Goal: Complete application form

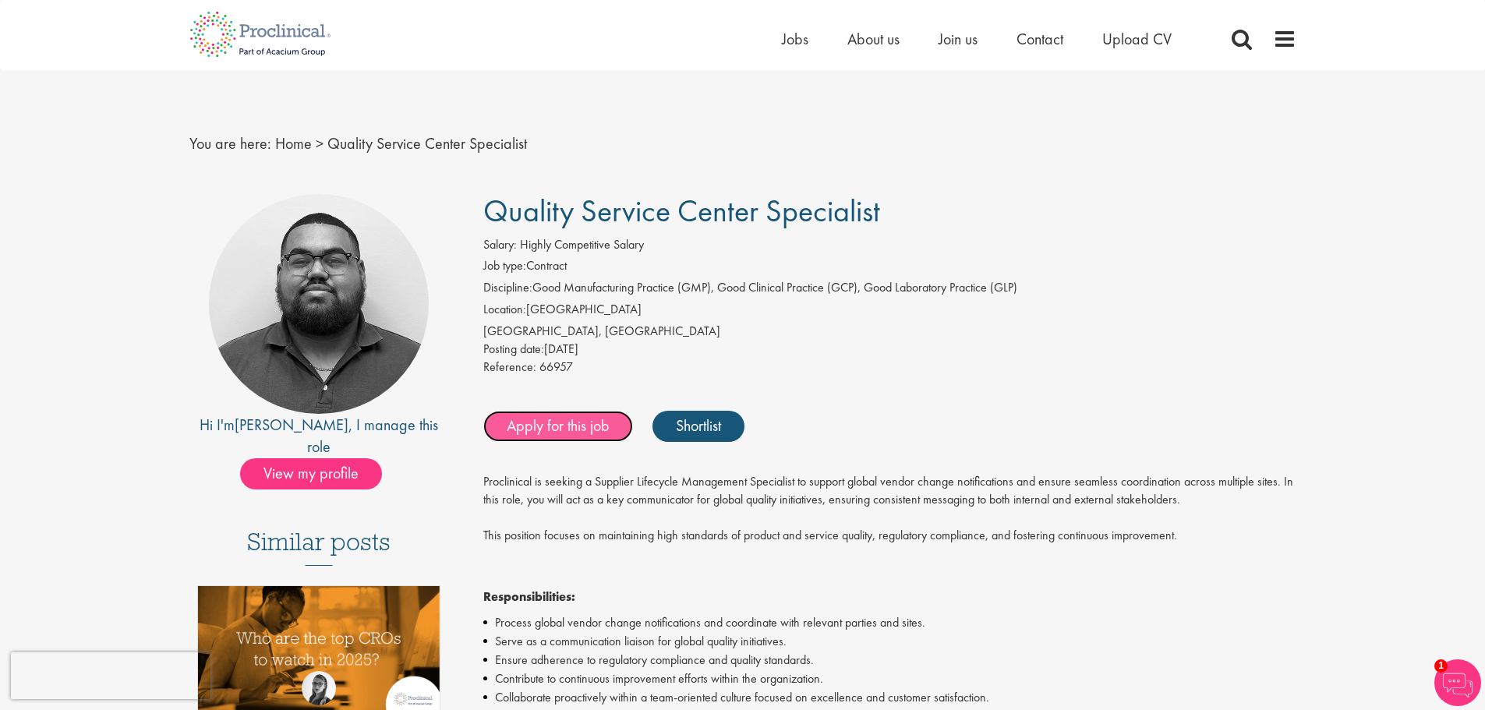
click at [576, 422] on link "Apply for this job" at bounding box center [558, 426] width 150 height 31
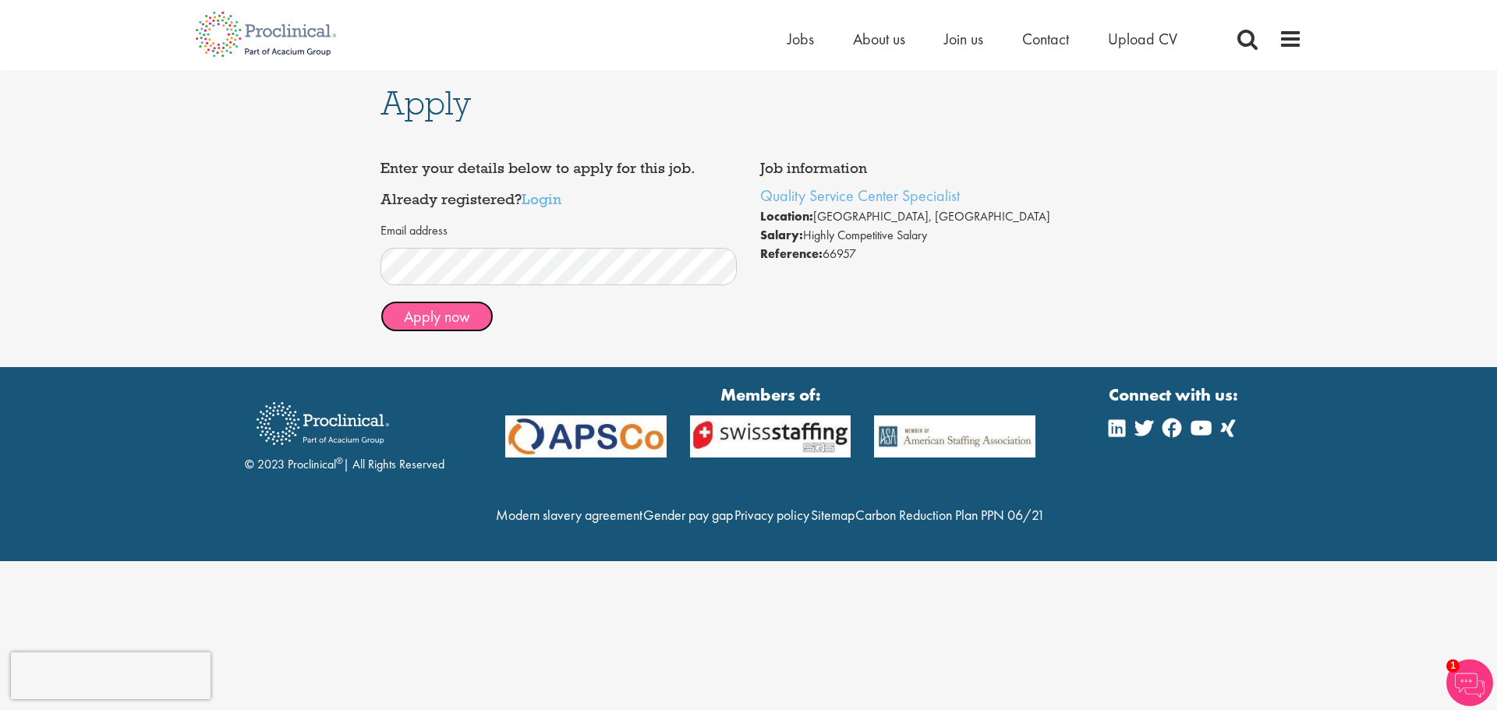
click at [483, 313] on button "Apply now" at bounding box center [436, 316] width 113 height 31
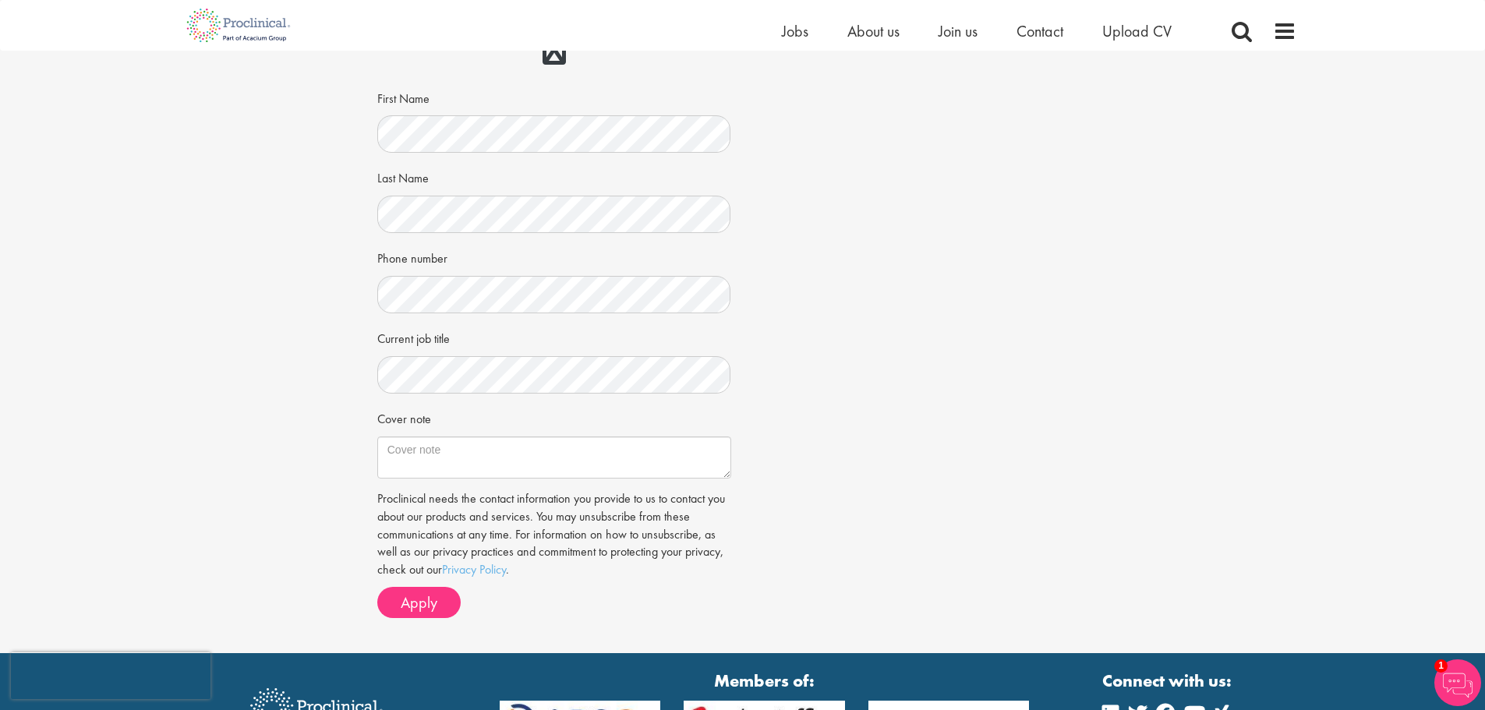
scroll to position [312, 0]
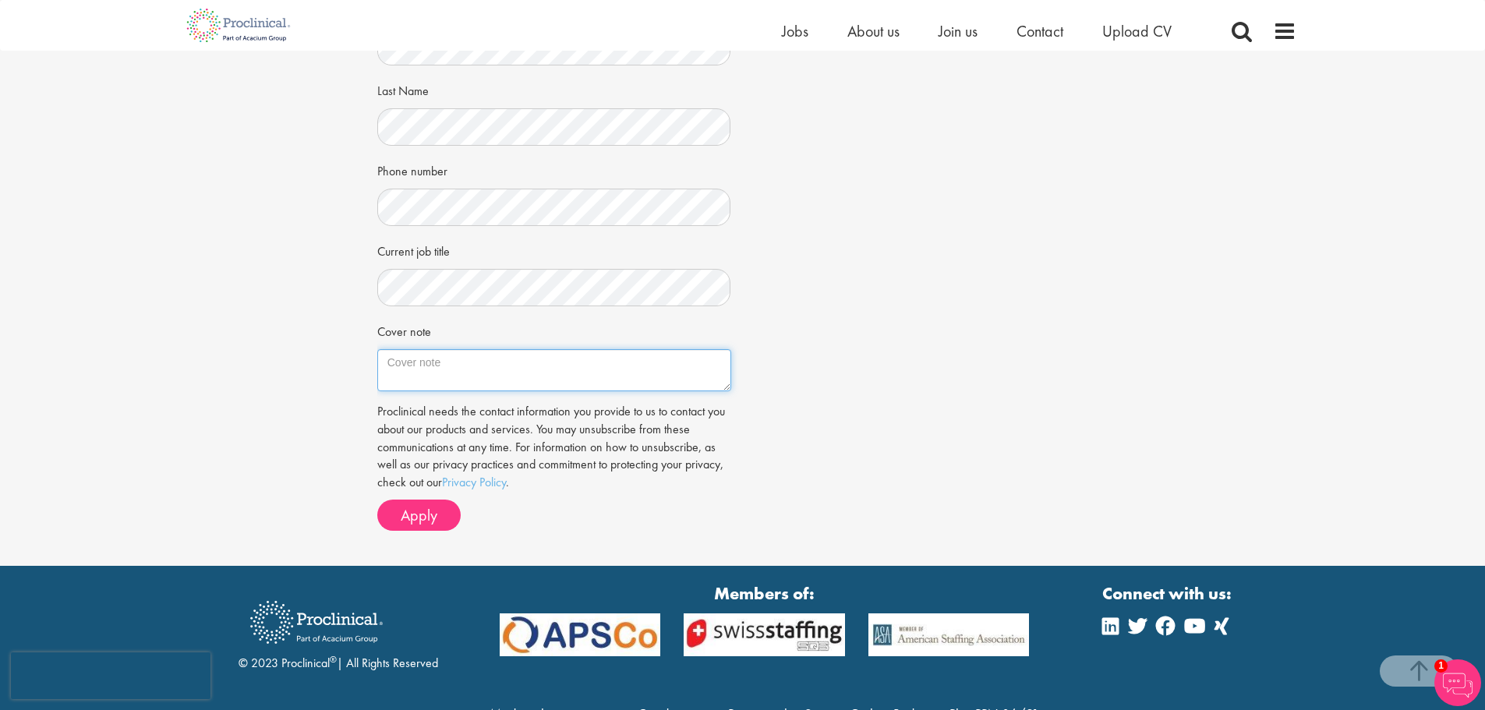
click at [441, 366] on textarea "Cover note" at bounding box center [554, 370] width 354 height 42
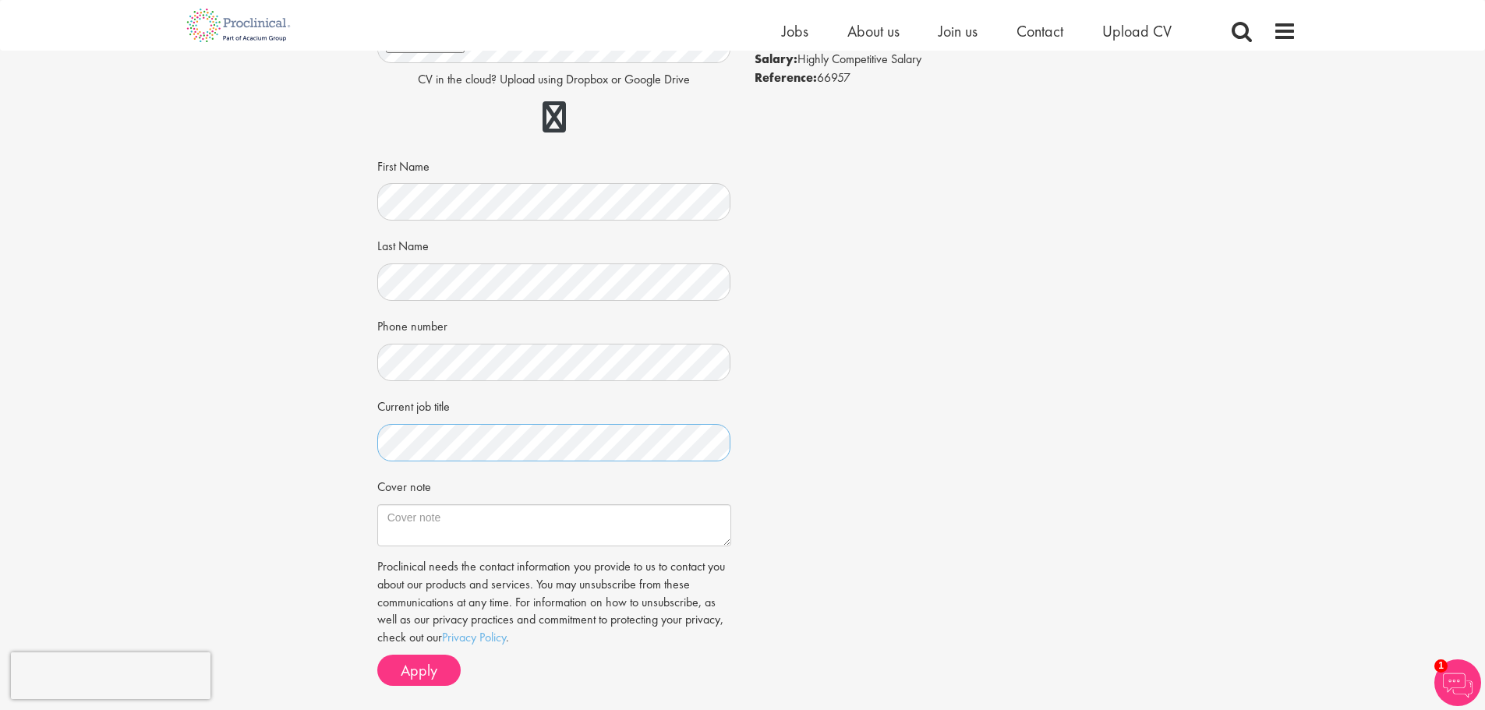
scroll to position [234, 0]
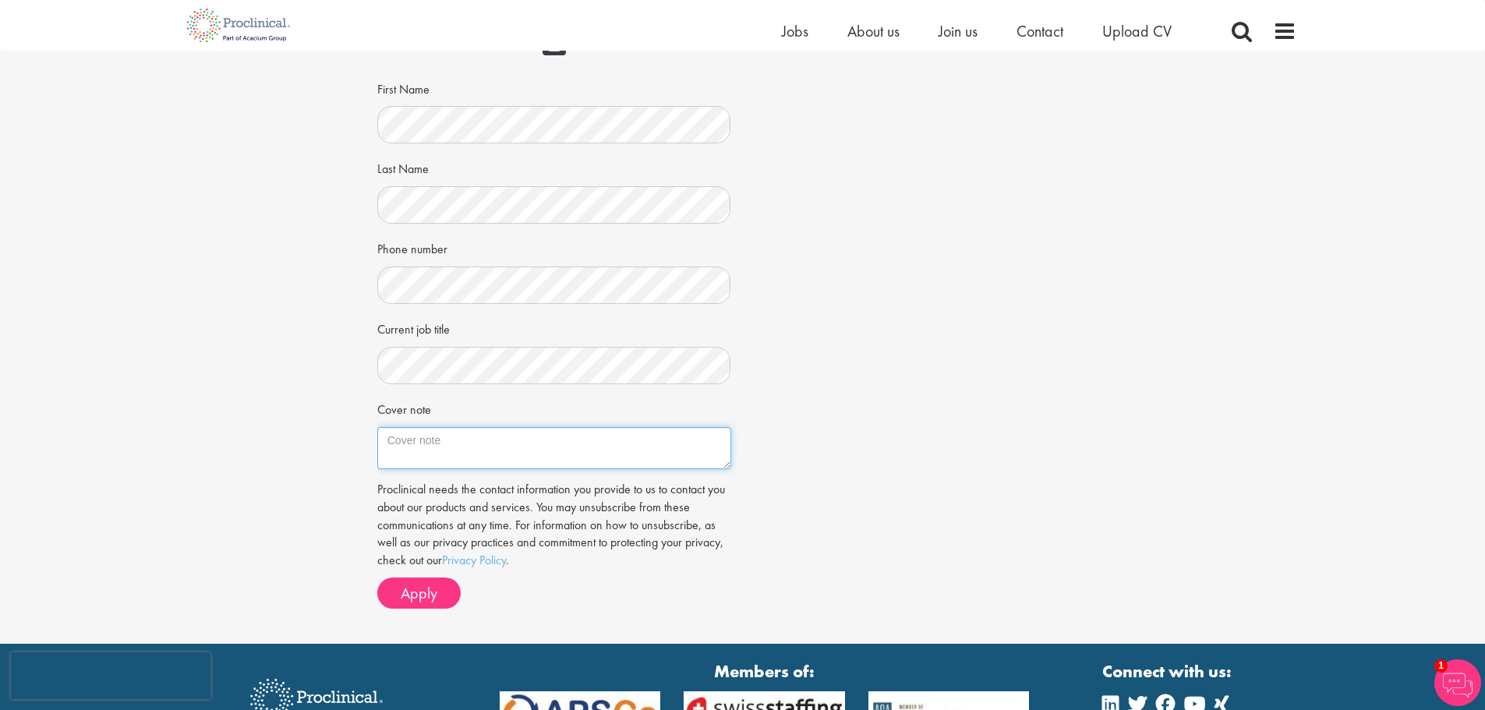
click at [532, 435] on textarea "Cover note" at bounding box center [554, 448] width 354 height 42
paste textarea "Dear Hiring Manager, I am writing to express my keen interest in the Quality Se…"
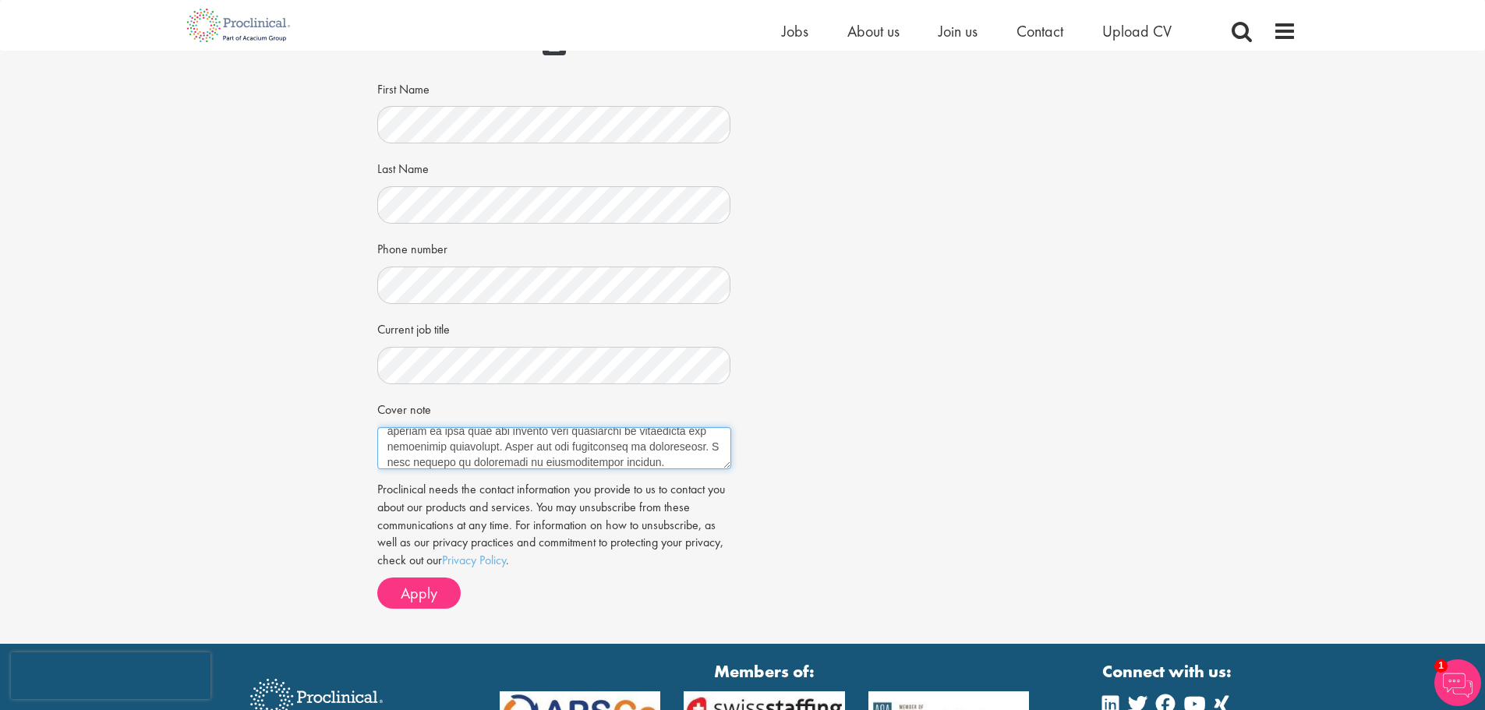
scroll to position [493, 0]
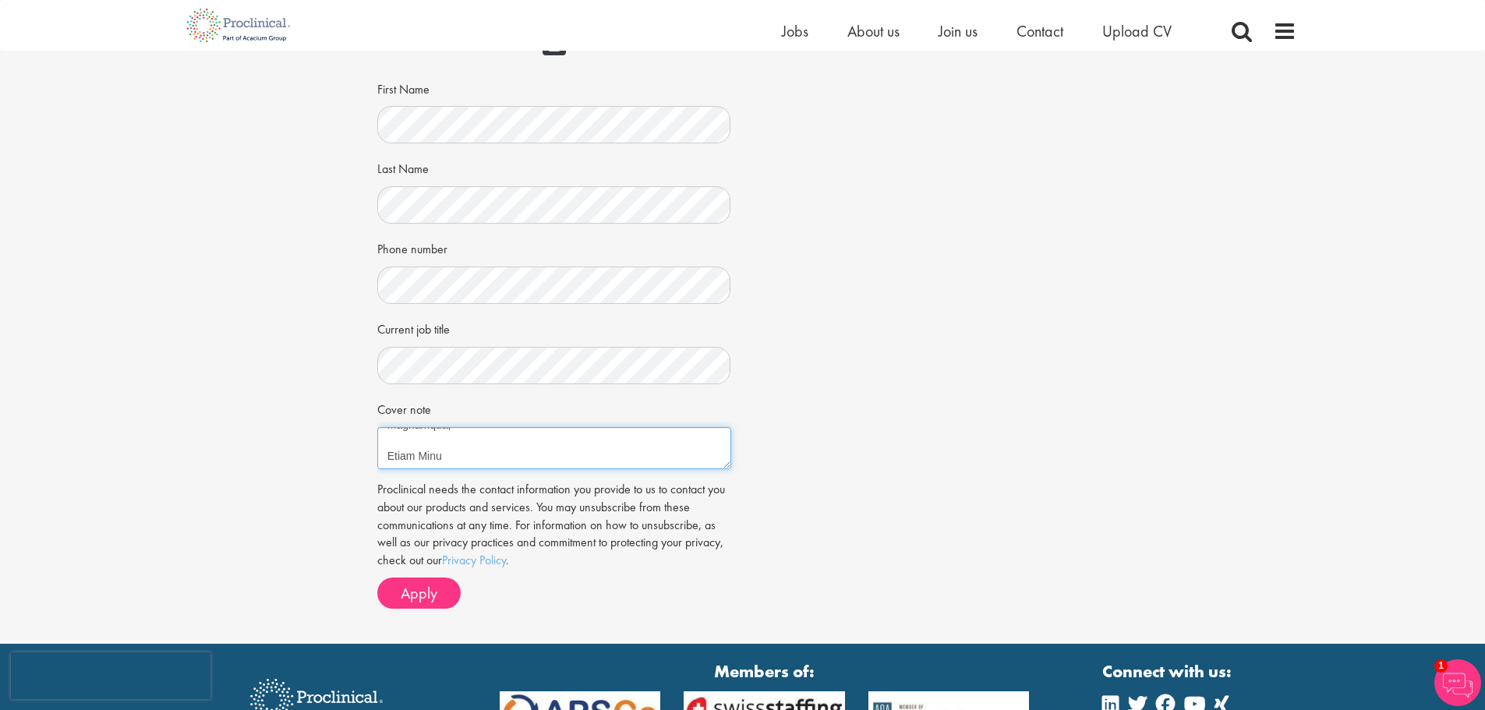
click at [638, 447] on textarea "Cover note" at bounding box center [554, 448] width 354 height 42
click at [550, 457] on textarea "Cover note" at bounding box center [554, 448] width 354 height 42
paste textarea "While I am at the beginning of my professional career, I am confident that I ca…"
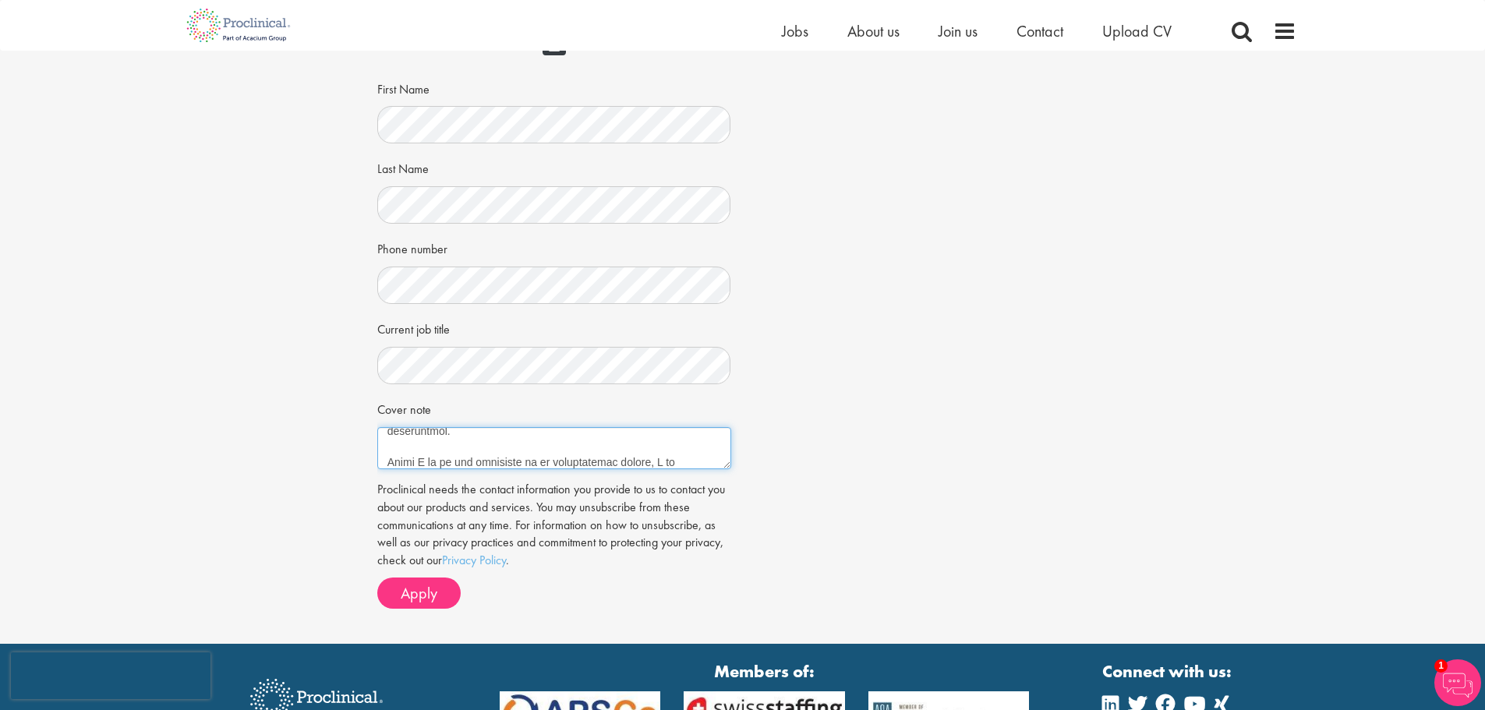
scroll to position [399, 0]
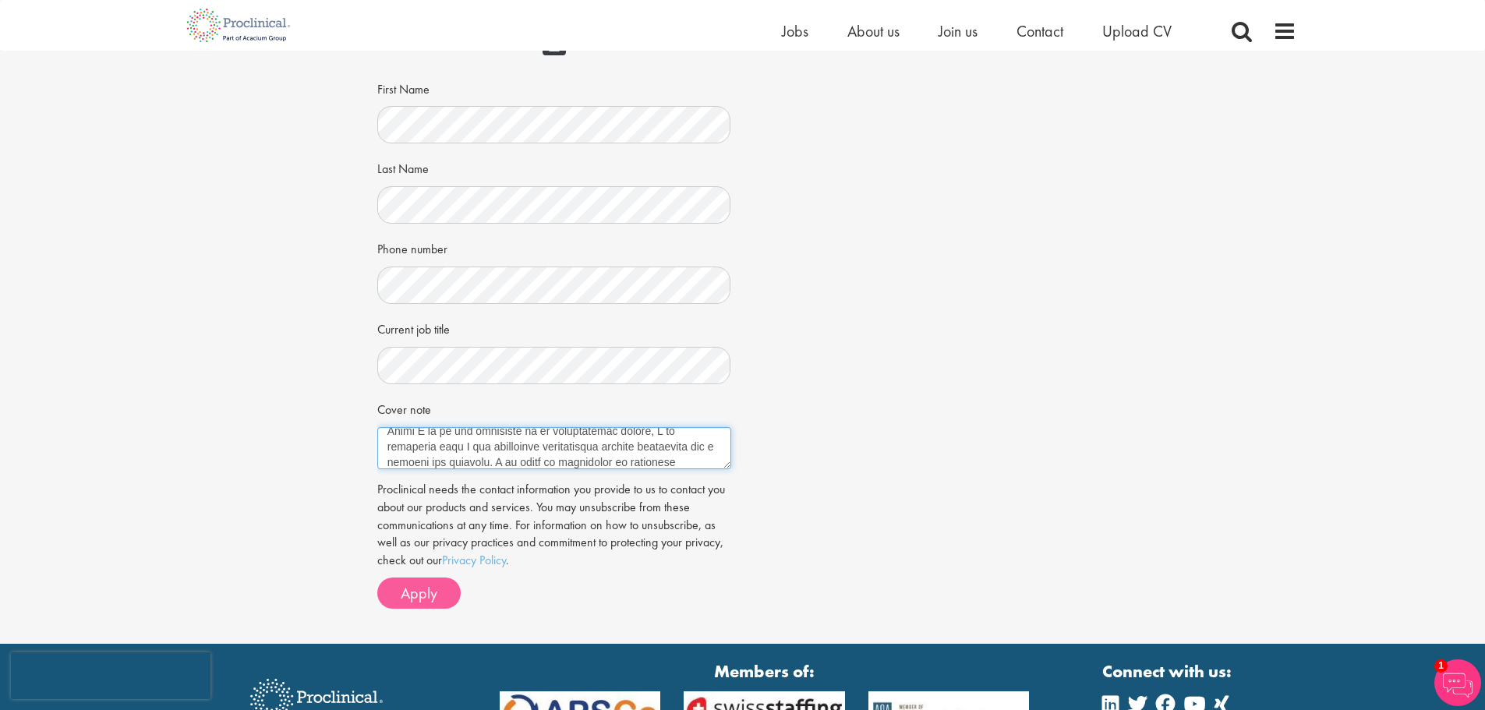
type textarea "Dear Hiring Manager, I am writing to express my keen interest in the Quality Se…"
click at [404, 593] on span "Apply" at bounding box center [419, 593] width 37 height 20
